Goal: Information Seeking & Learning: Learn about a topic

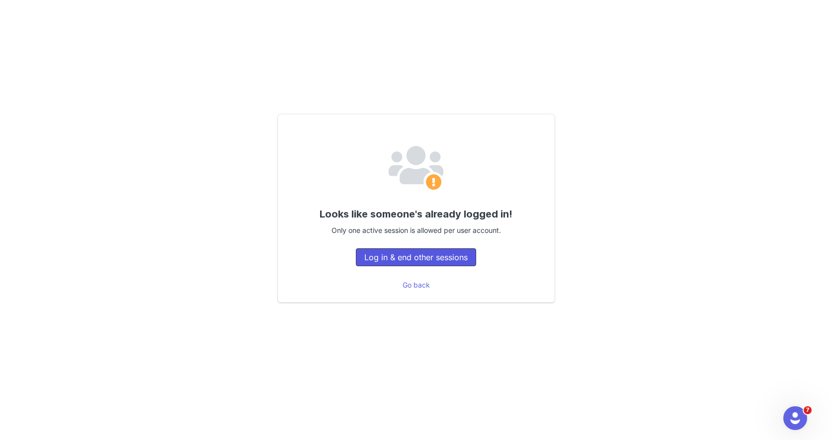
click at [442, 256] on button "Log in & end other sessions" at bounding box center [416, 258] width 120 height 18
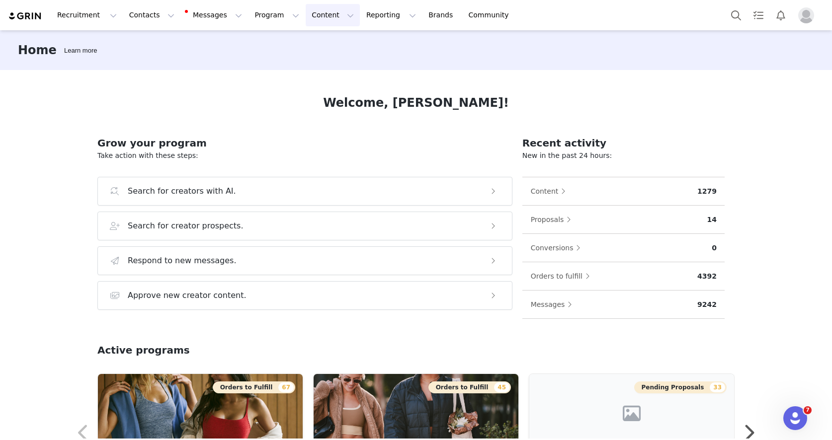
click at [309, 17] on button "Content Content" at bounding box center [333, 15] width 54 height 22
click at [323, 44] on p "Creator Content" at bounding box center [321, 44] width 56 height 10
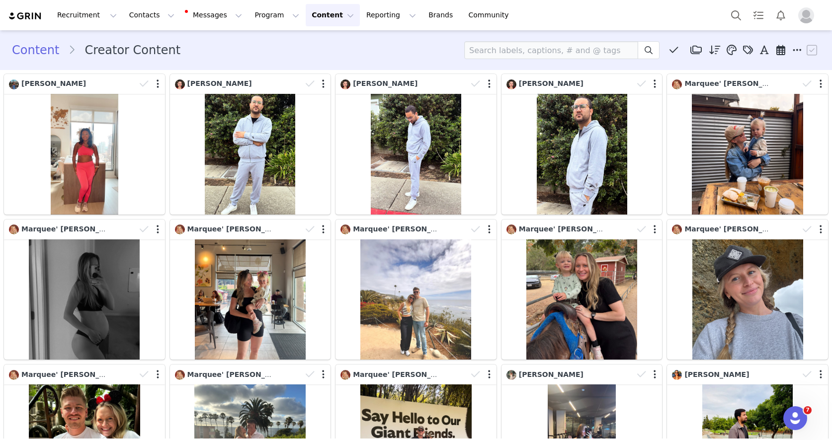
click at [809, 16] on img "Profile" at bounding box center [806, 15] width 16 height 16
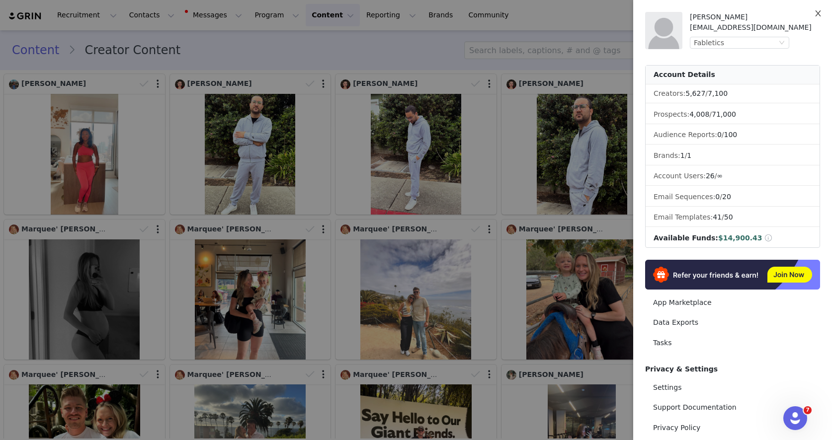
click at [818, 12] on icon "icon: close" at bounding box center [818, 13] width 8 height 8
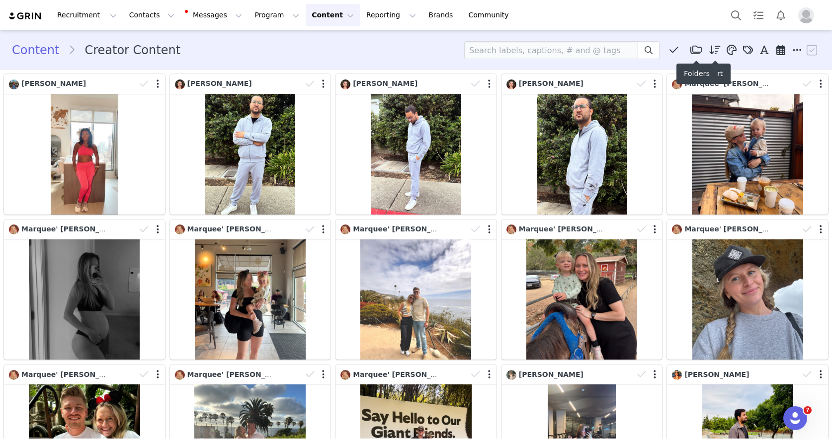
click at [695, 51] on icon at bounding box center [695, 50] width 11 height 10
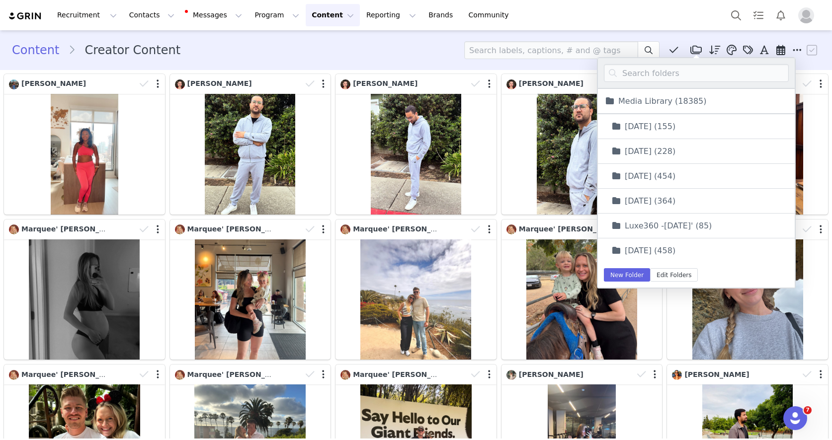
click at [654, 26] on div "Recruitment Recruitment Creator Search Curated Lists Landing Pages Web Extensio…" at bounding box center [416, 15] width 832 height 30
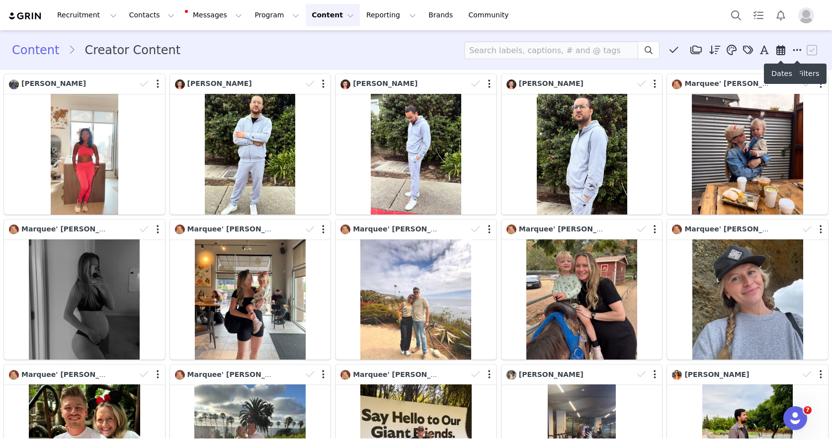
click at [782, 50] on icon at bounding box center [780, 50] width 9 height 10
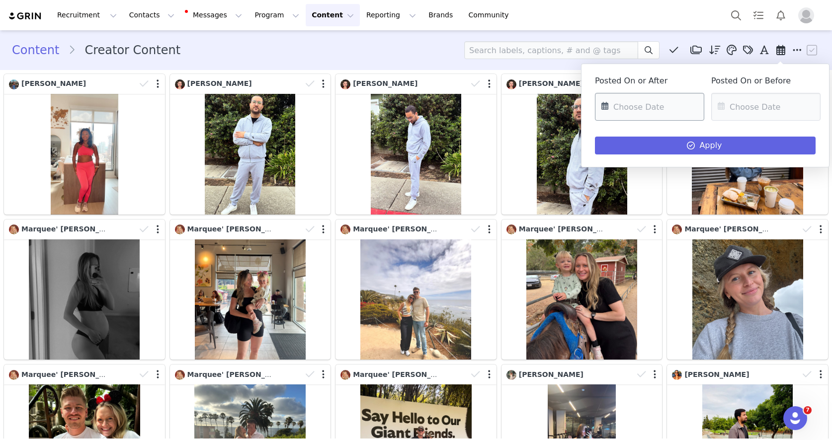
click at [662, 111] on input "text" at bounding box center [649, 107] width 109 height 28
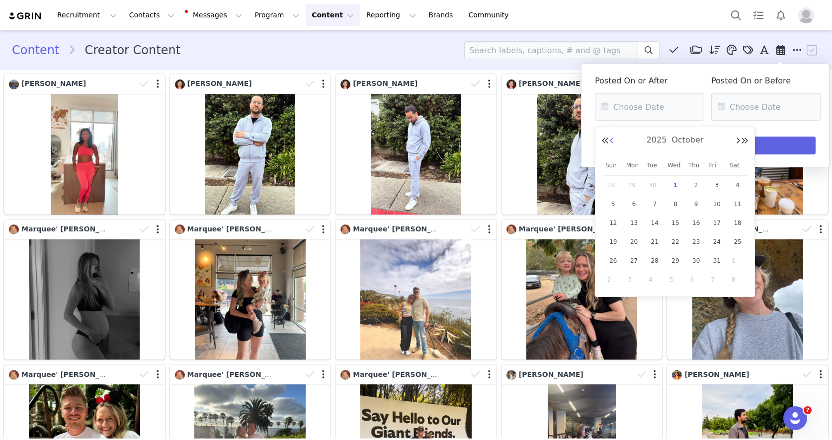
click at [612, 141] on button "Previous Month" at bounding box center [611, 141] width 5 height 8
click at [677, 243] on span "24" at bounding box center [675, 242] width 12 height 12
type input "[DATE]"
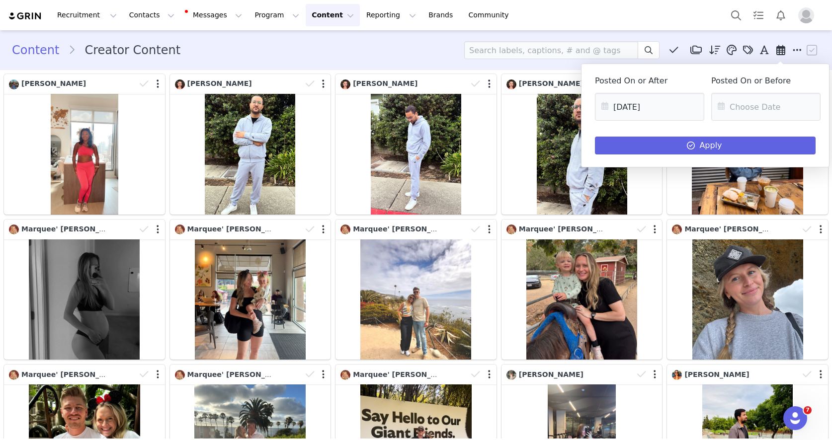
click at [723, 105] on icon at bounding box center [721, 107] width 18 height 28
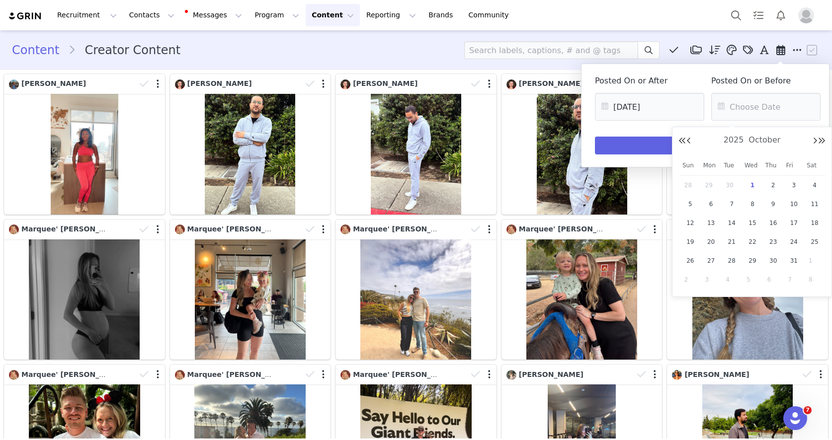
click at [605, 128] on div "Posted On or After [DATE] Posted On or Before Apply" at bounding box center [705, 113] width 221 height 84
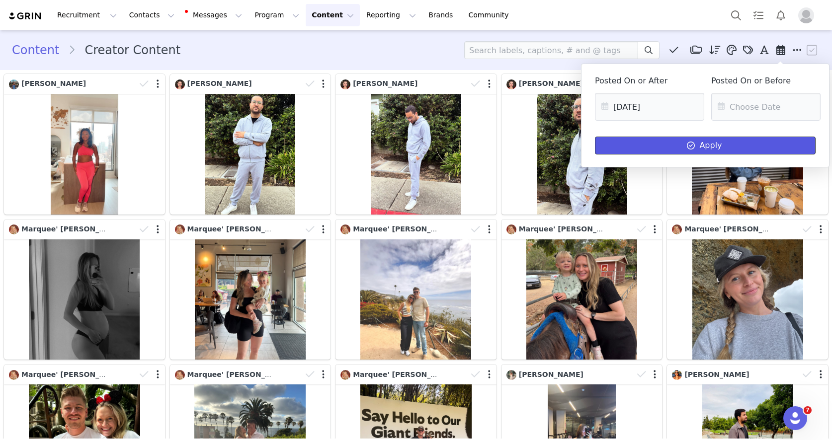
click at [692, 144] on icon at bounding box center [691, 146] width 8 height 8
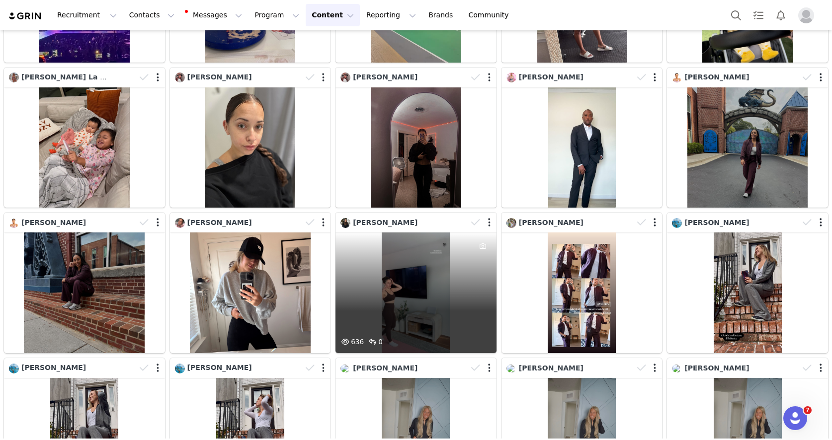
scroll to position [2045, 0]
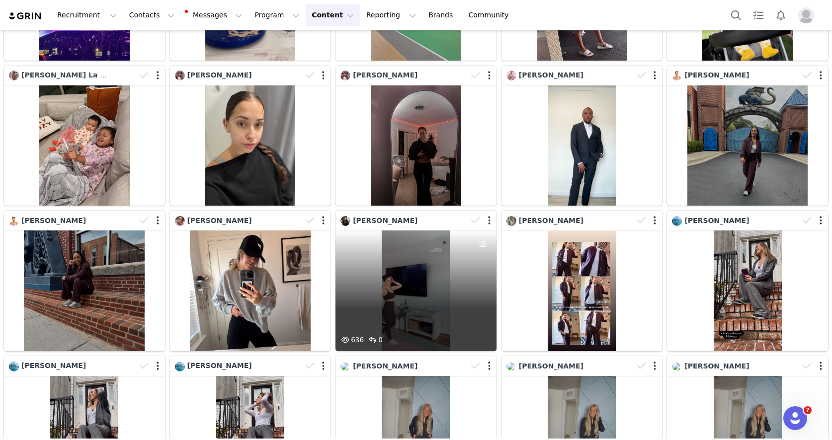
click at [425, 275] on div "636 0" at bounding box center [415, 291] width 161 height 121
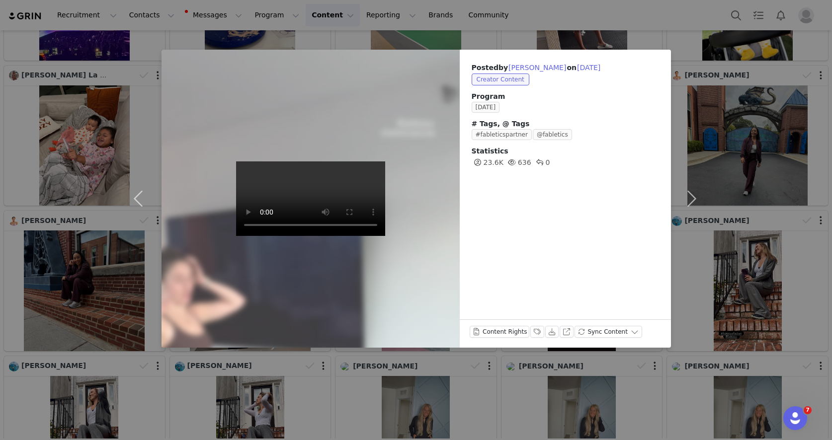
click at [713, 29] on div "Posted by [PERSON_NAME] on [DATE] Creator Content Program [DATE] # Tags, @ Tags…" at bounding box center [416, 220] width 832 height 440
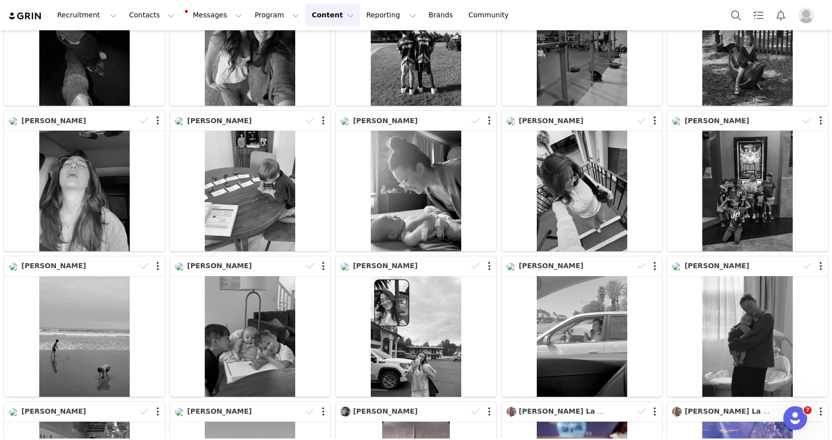
scroll to position [0, 0]
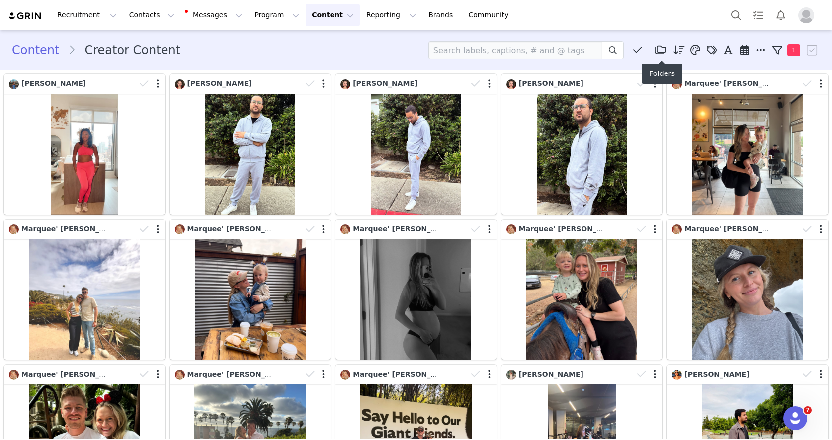
click at [663, 53] on icon at bounding box center [660, 50] width 11 height 10
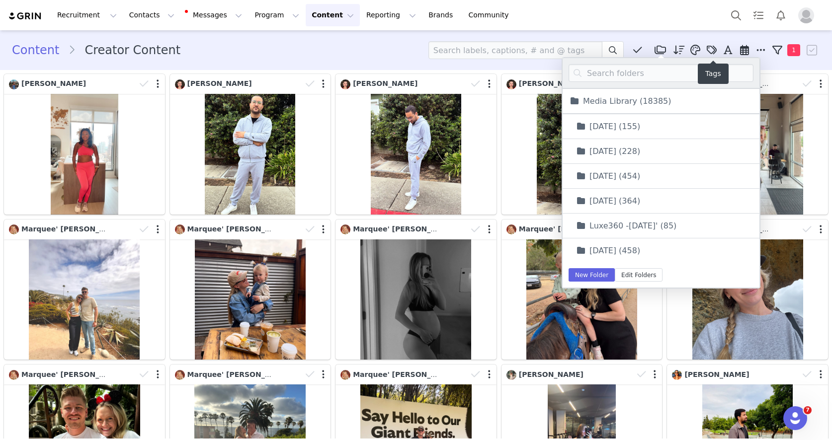
click at [694, 50] on icon at bounding box center [695, 50] width 10 height 10
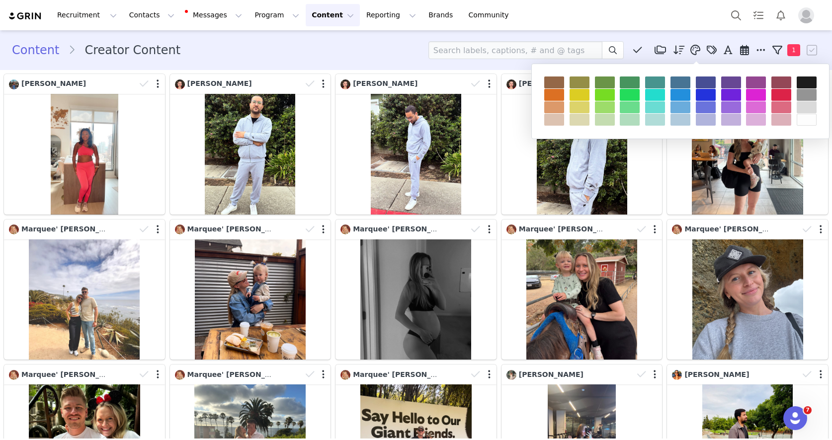
click at [635, 85] on div at bounding box center [630, 83] width 20 height 12
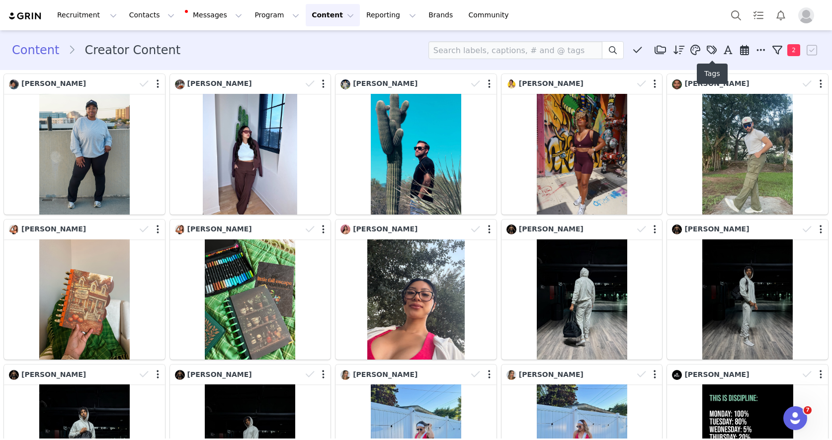
click at [694, 53] on icon at bounding box center [695, 50] width 10 height 10
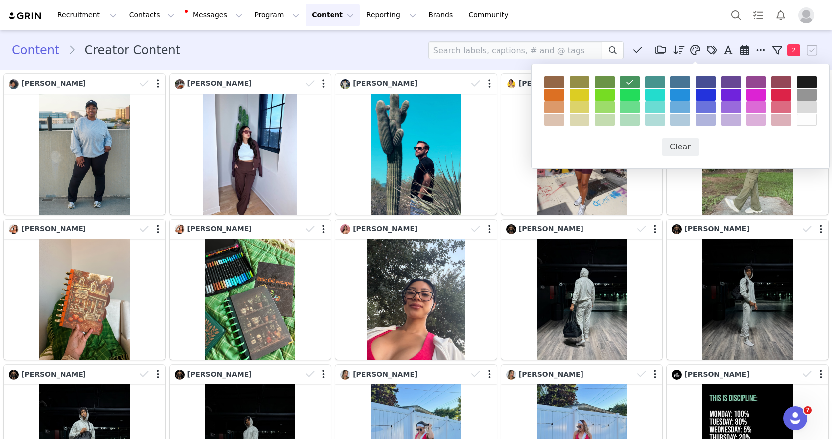
click at [660, 84] on div at bounding box center [655, 83] width 20 height 12
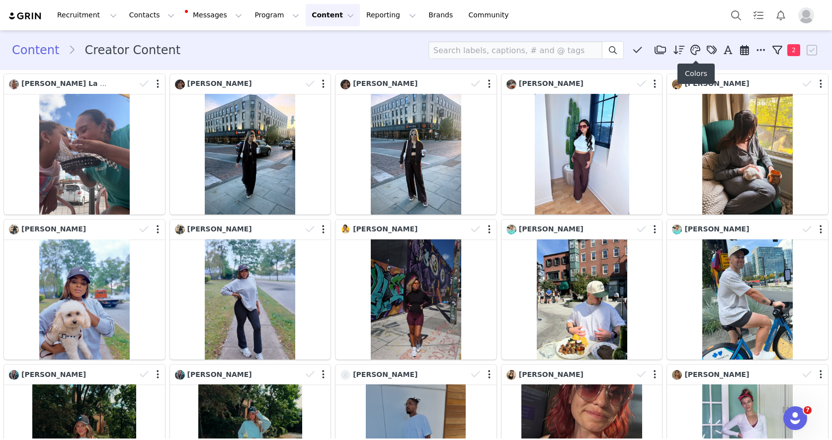
click at [695, 51] on icon at bounding box center [695, 50] width 10 height 10
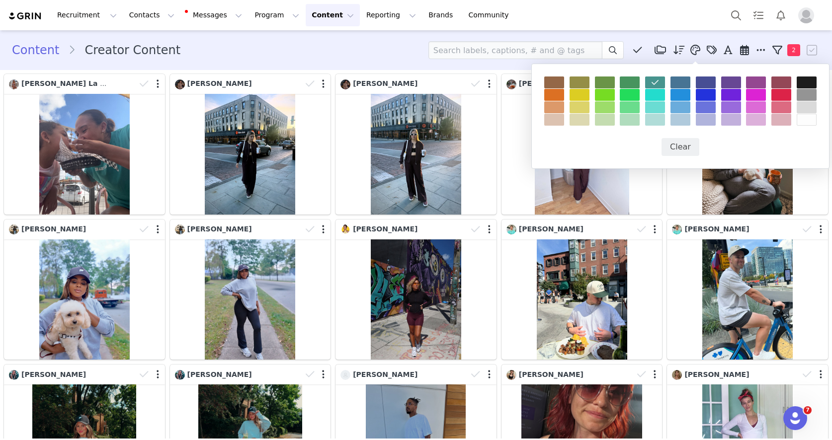
click at [706, 81] on div at bounding box center [706, 83] width 20 height 12
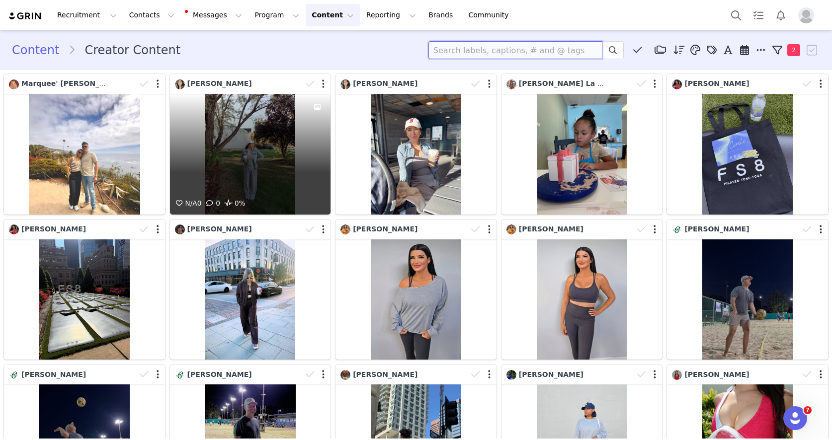
click at [489, 47] on input at bounding box center [515, 50] width 174 height 18
click at [696, 52] on icon at bounding box center [695, 50] width 10 height 10
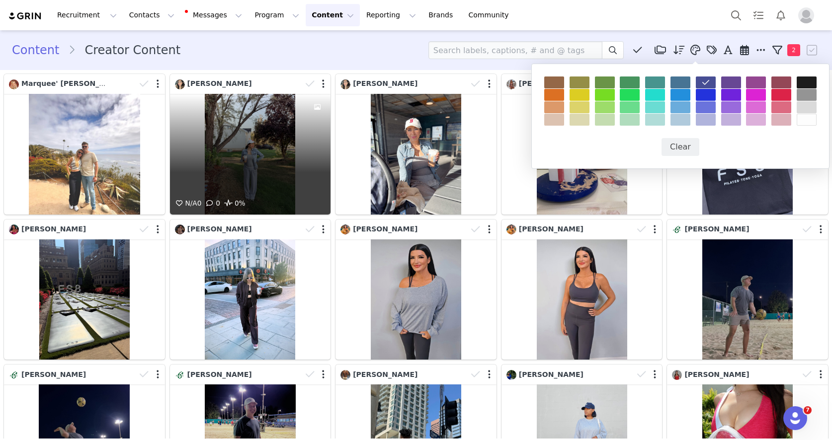
click at [704, 84] on icon at bounding box center [705, 83] width 7 height 8
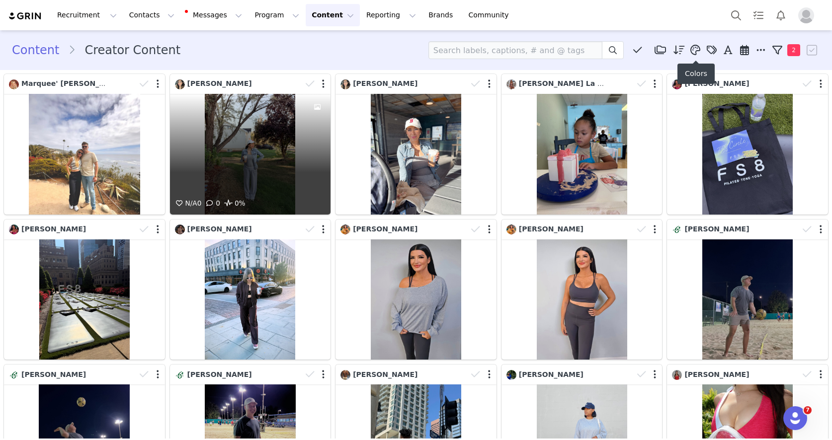
click at [695, 47] on icon at bounding box center [695, 50] width 10 height 10
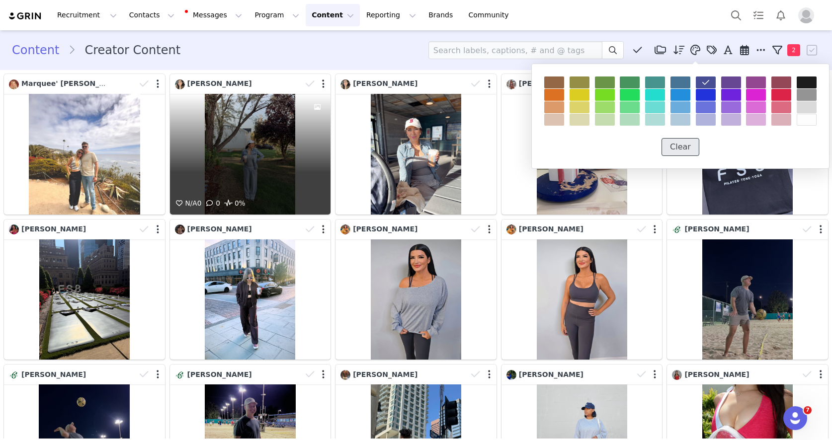
click at [678, 149] on button "Clear" at bounding box center [681, 147] width 38 height 18
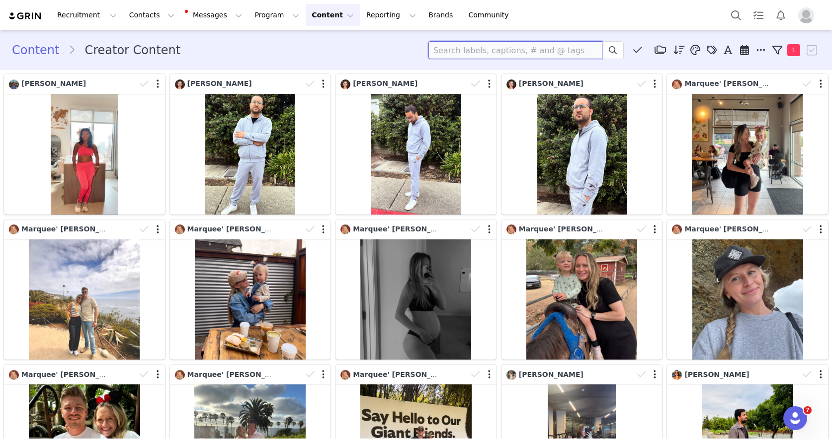
click at [531, 50] on input at bounding box center [515, 50] width 174 height 18
click at [693, 46] on icon at bounding box center [695, 50] width 10 height 10
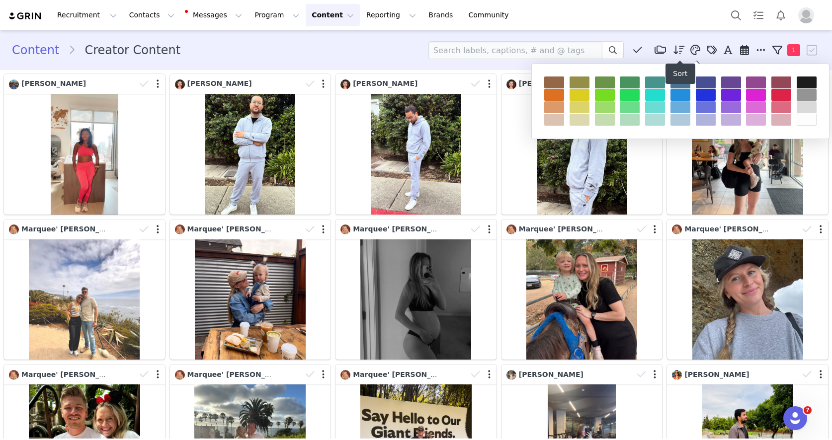
click at [661, 49] on icon at bounding box center [660, 50] width 11 height 10
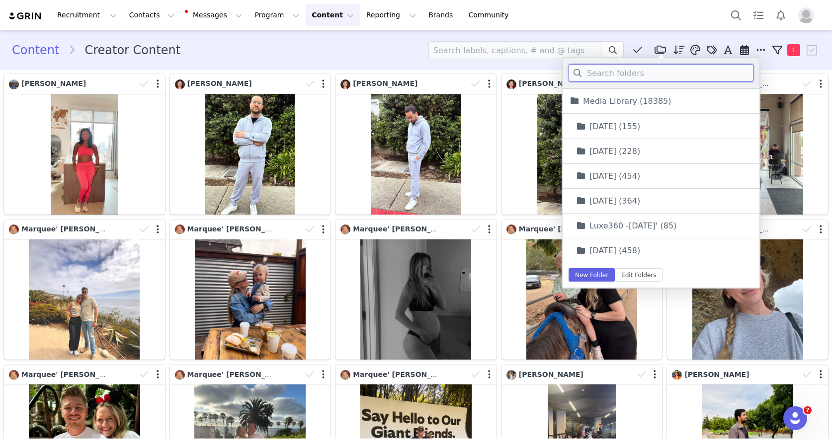
click at [601, 73] on input at bounding box center [661, 73] width 185 height 18
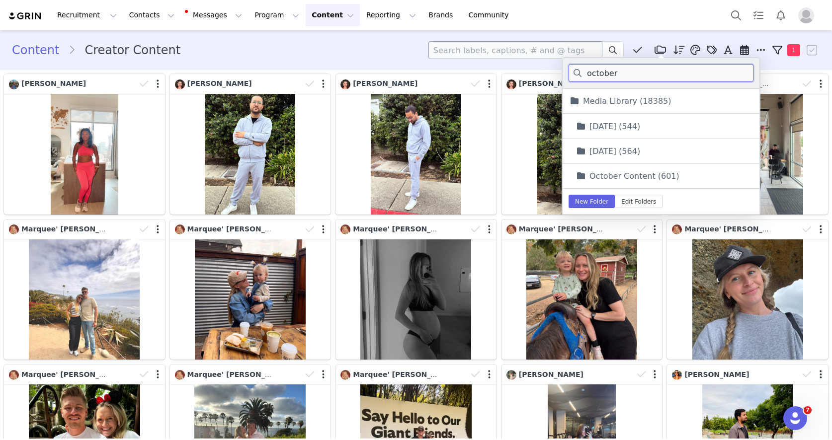
type input "october"
click at [505, 55] on input at bounding box center [515, 50] width 174 height 18
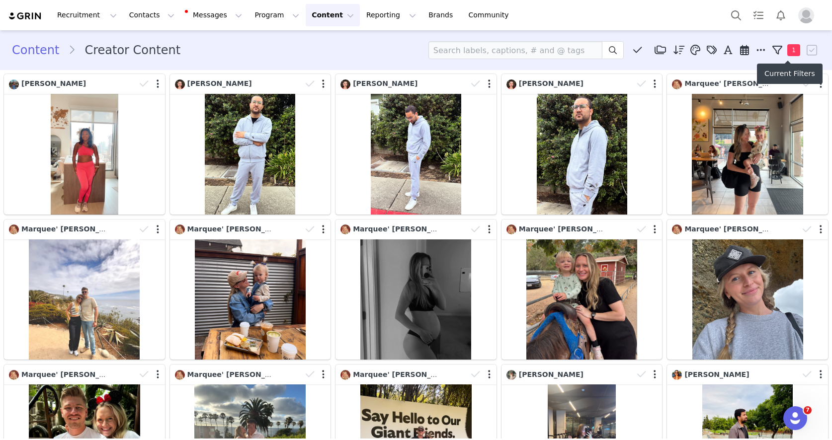
click at [790, 50] on span "1" at bounding box center [793, 50] width 13 height 12
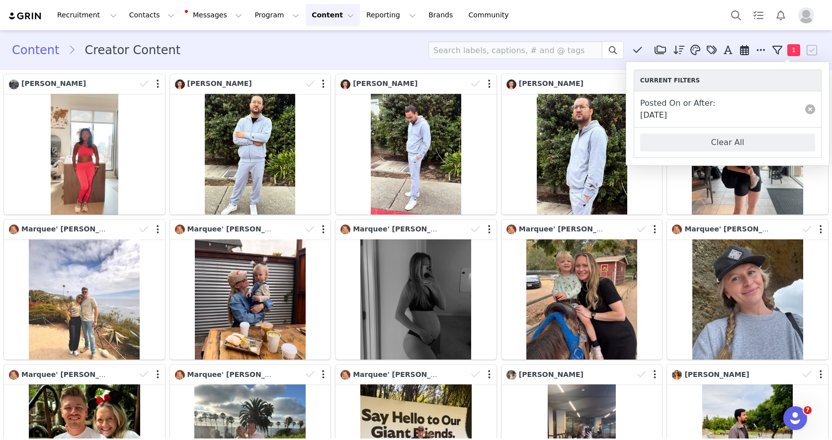
click at [810, 109] on link at bounding box center [810, 109] width 10 height 10
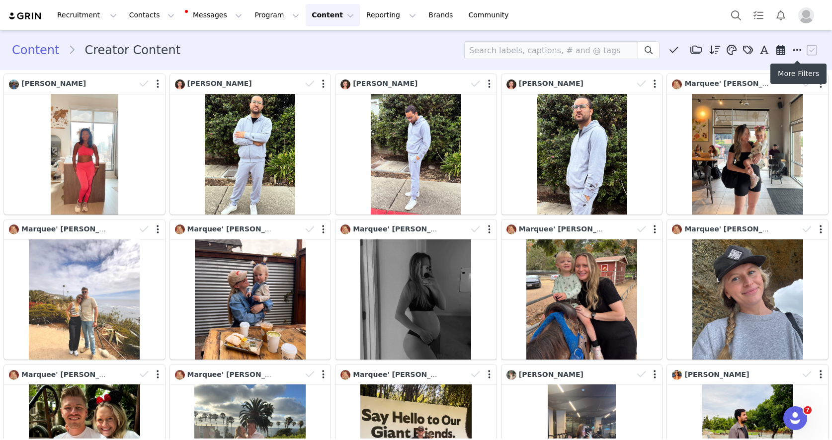
click at [800, 52] on icon at bounding box center [797, 50] width 9 height 10
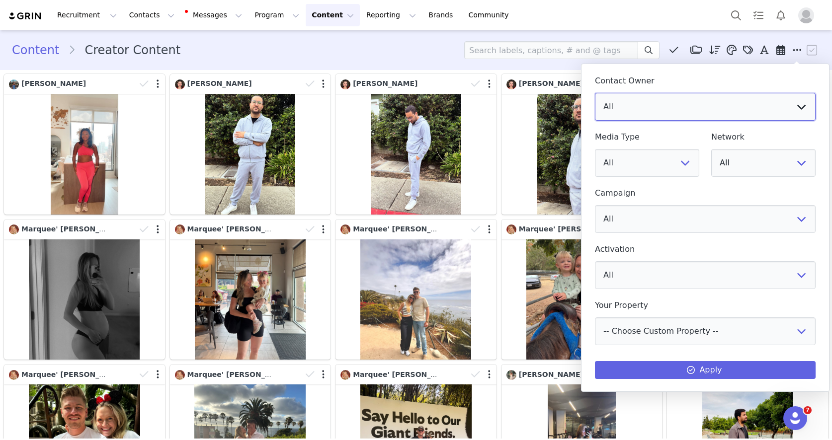
click at [735, 104] on select "All [PERSON_NAME] [PERSON_NAME] [PERSON_NAME] . [EMAIL_ADDRESS][DOMAIN_NAME] . …" at bounding box center [705, 107] width 221 height 28
click at [614, 162] on select "All Image Video" at bounding box center [647, 163] width 104 height 28
select select "image"
click at [595, 149] on select "All Image Video" at bounding box center [647, 163] width 104 height 28
click at [626, 227] on select "All [DATE] [DATE] IGC [Hidden] December June March - Plus MENS [DATE] JULY [DAT…" at bounding box center [705, 219] width 221 height 28
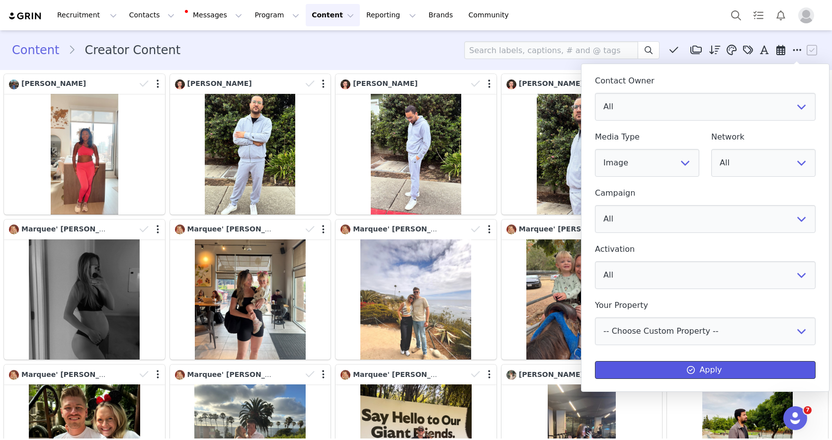
click at [639, 369] on button "Apply" at bounding box center [705, 370] width 221 height 18
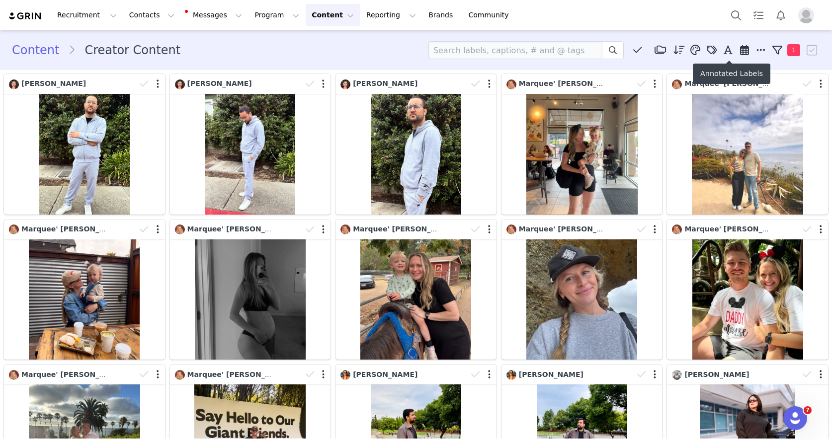
click at [748, 54] on icon at bounding box center [744, 50] width 9 height 10
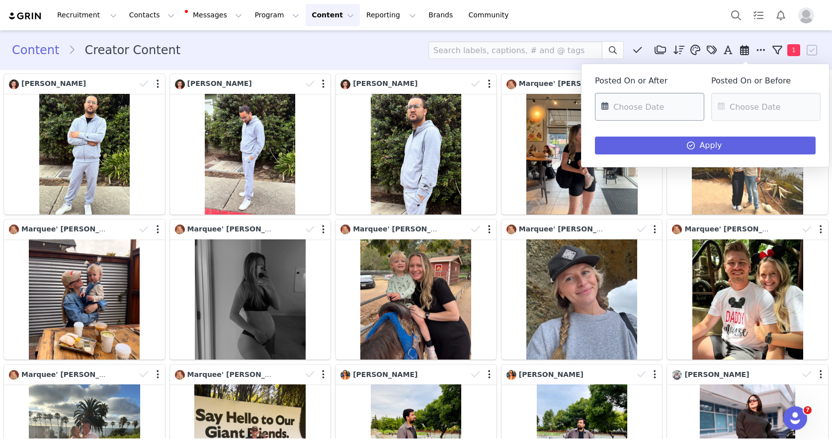
click at [626, 110] on input "text" at bounding box center [649, 107] width 109 height 28
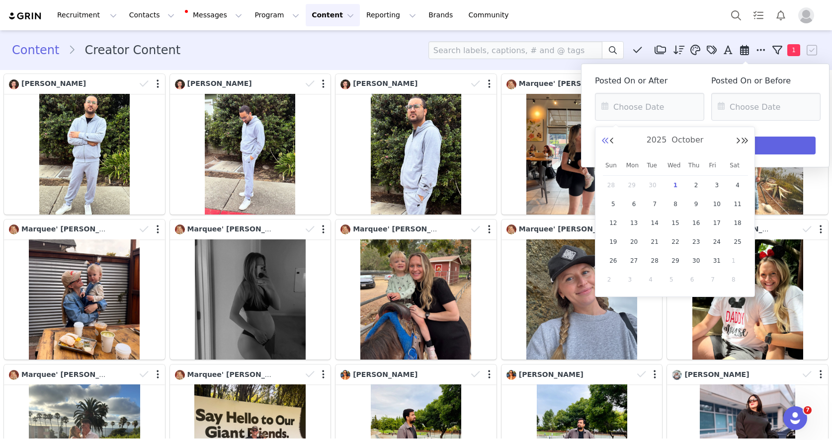
click at [604, 142] on button "Previous Year" at bounding box center [605, 141] width 8 height 8
click at [655, 184] on span "1" at bounding box center [655, 185] width 12 height 12
type input "[DATE]"
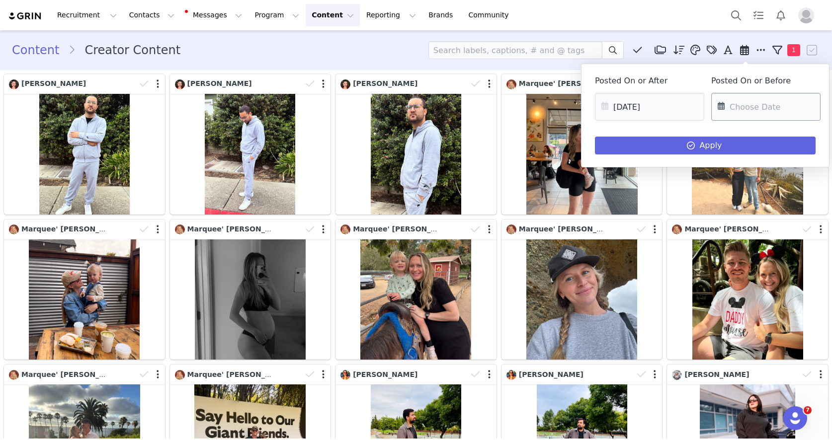
click at [743, 111] on input "text" at bounding box center [765, 107] width 109 height 28
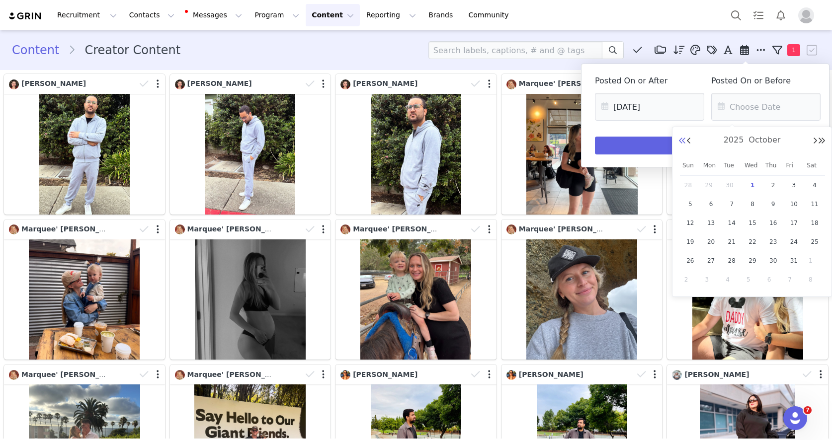
click at [683, 143] on button "Previous Year" at bounding box center [682, 141] width 8 height 8
click at [813, 141] on button "Next Month" at bounding box center [815, 141] width 5 height 8
click at [793, 187] on span "1" at bounding box center [794, 185] width 12 height 12
type input "[DATE]"
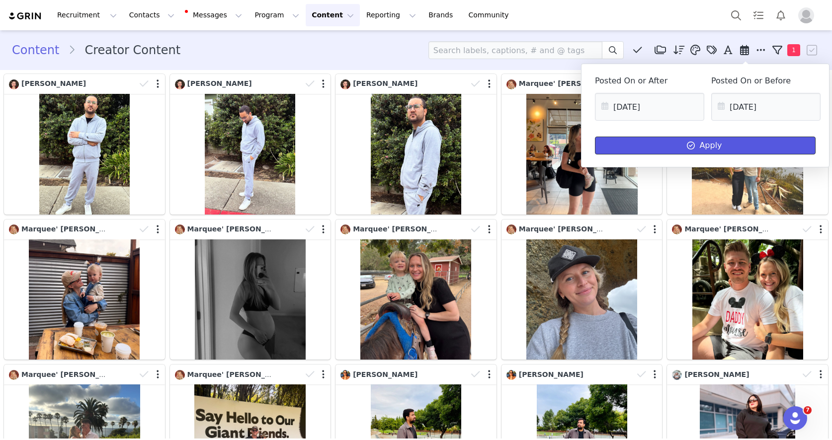
click at [712, 145] on button "Apply" at bounding box center [705, 146] width 221 height 18
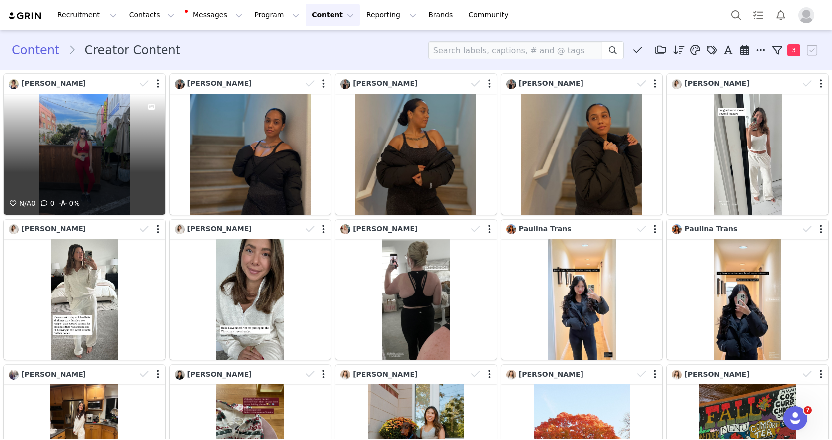
click at [90, 128] on div "N/A 0 0 0%" at bounding box center [84, 154] width 161 height 121
